Goal: Find specific page/section: Find specific page/section

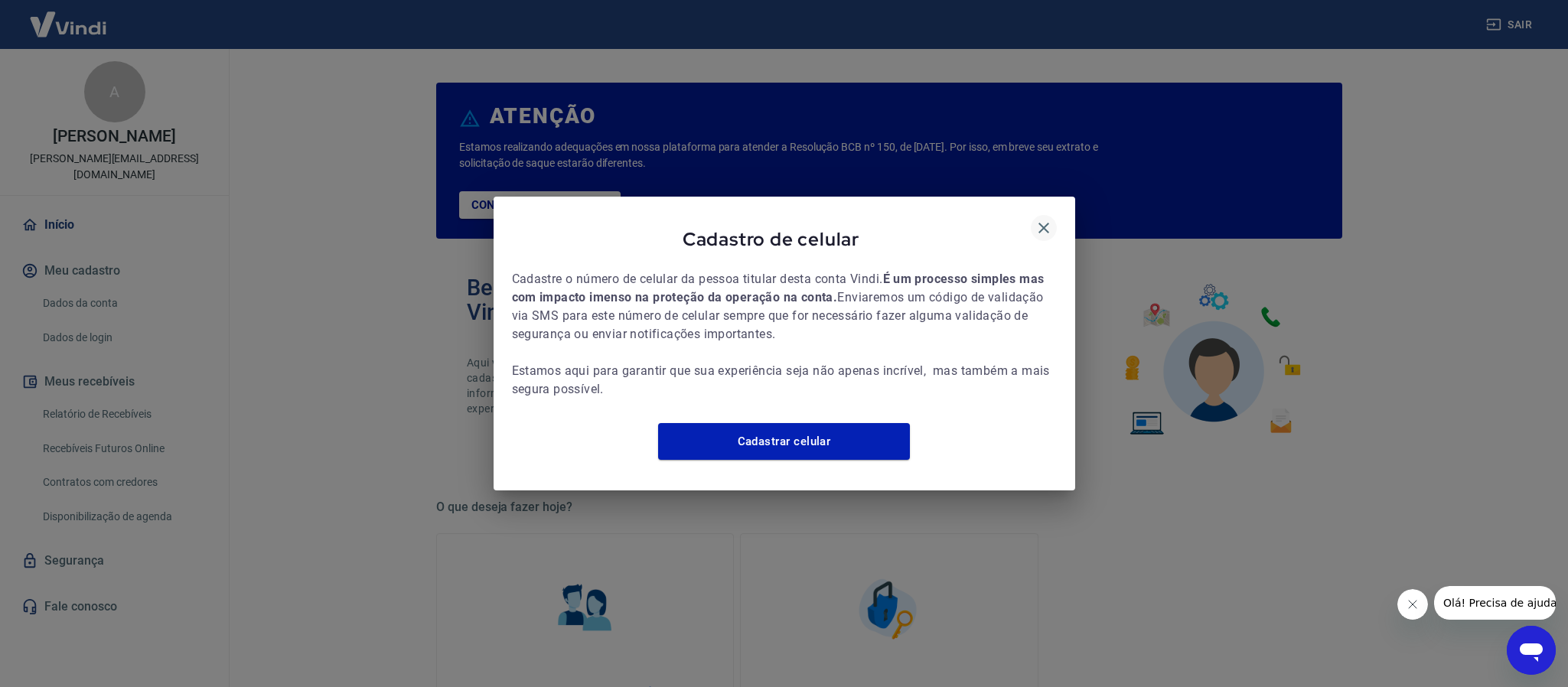
click at [1044, 220] on icon "button" at bounding box center [1044, 228] width 19 height 19
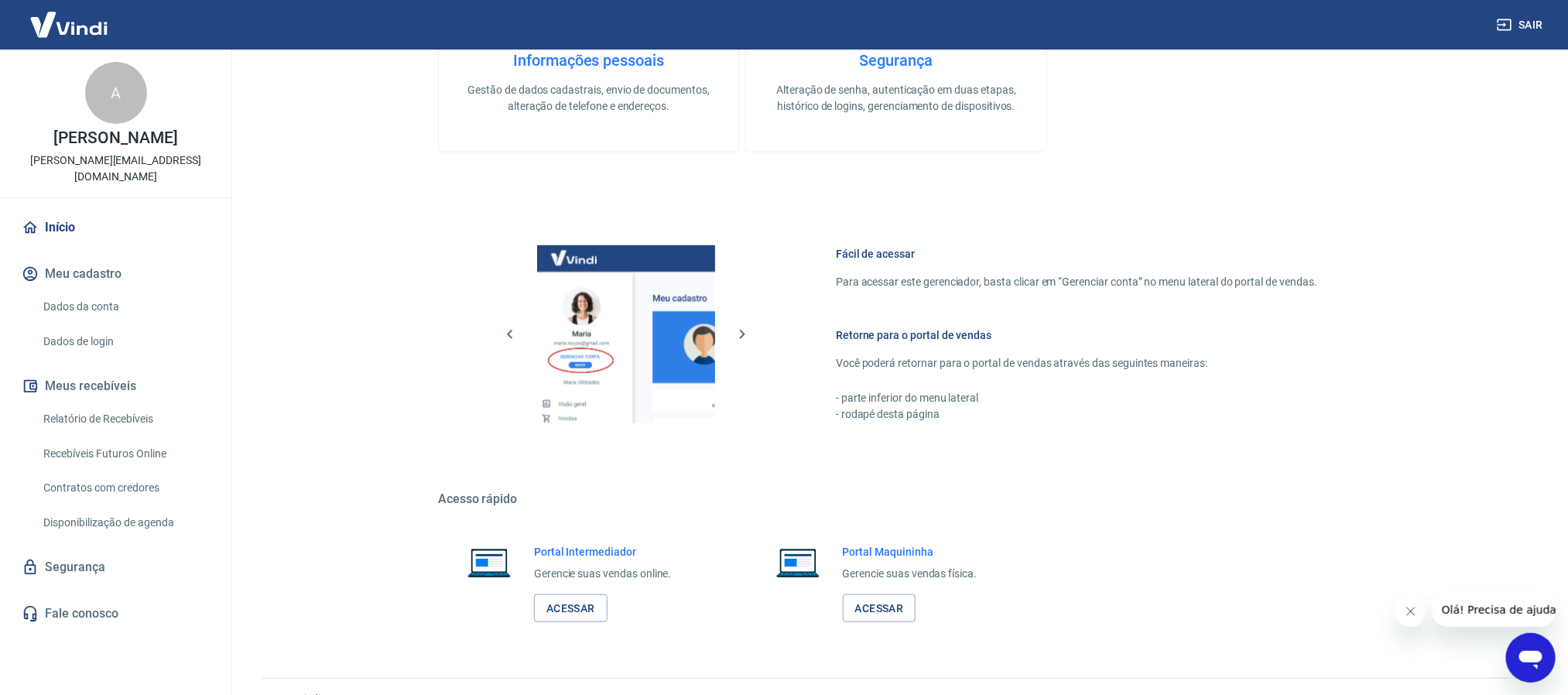
scroll to position [673, 0]
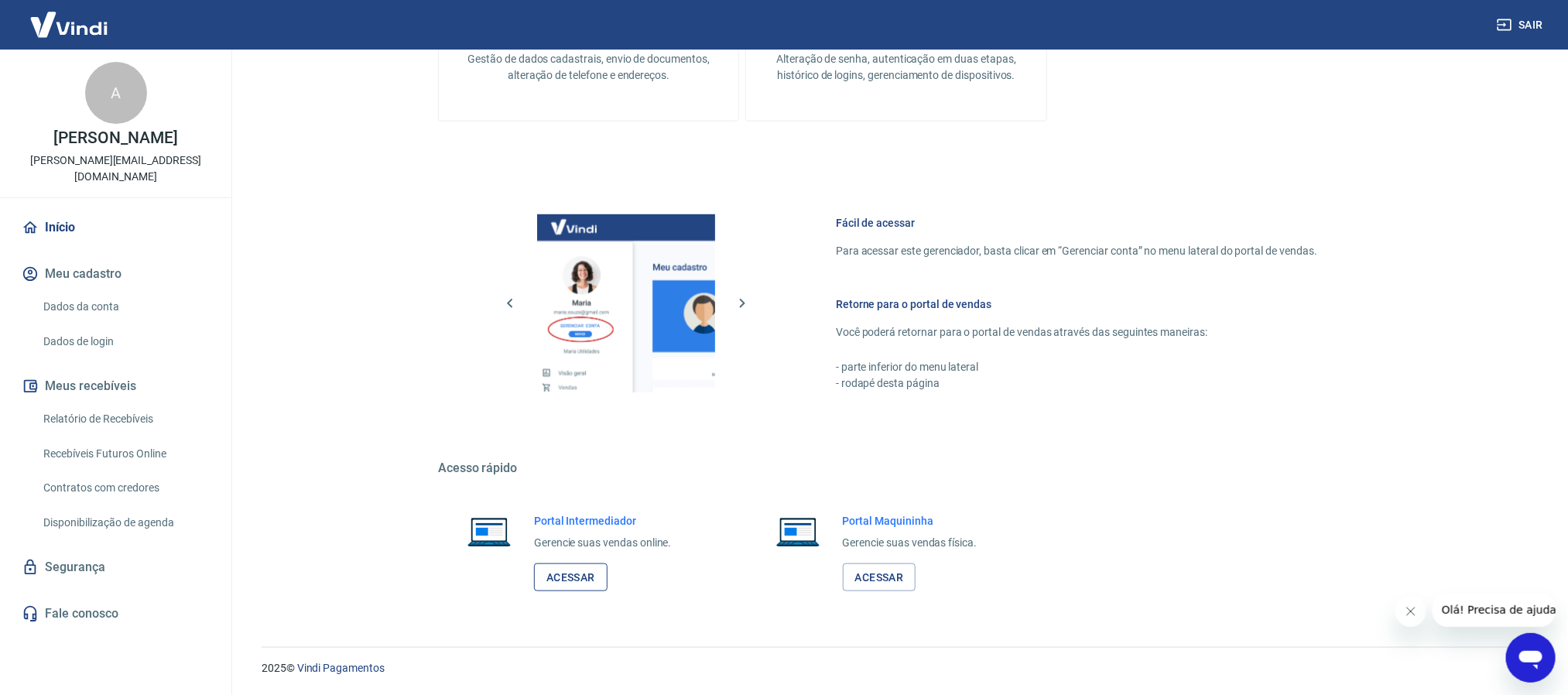
click at [578, 463] on link "Acessar" at bounding box center [570, 578] width 73 height 29
